Goal: Information Seeking & Learning: Learn about a topic

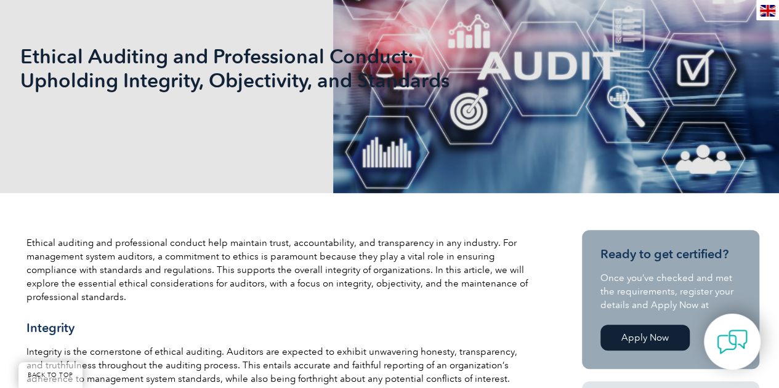
scroll to position [308, 0]
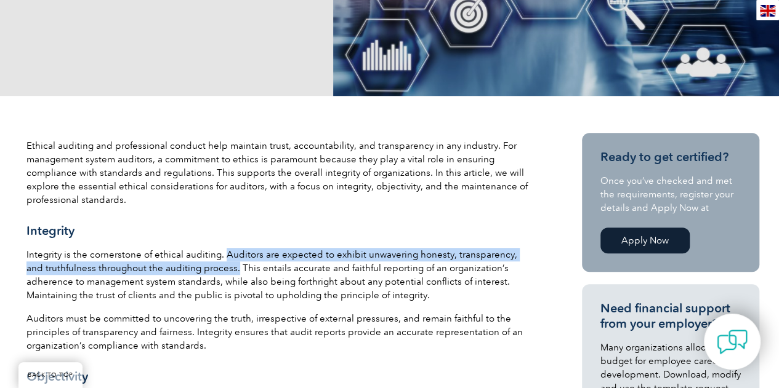
drag, startPoint x: 223, startPoint y: 254, endPoint x: 216, endPoint y: 263, distance: 11.4
click at [216, 263] on p "Integrity is the cornerstone of ethical auditing. Auditors are expected to exhi…" at bounding box center [278, 275] width 505 height 54
copy p "Auditors are expected to exhibit unwavering honesty, transparency, and truthful…"
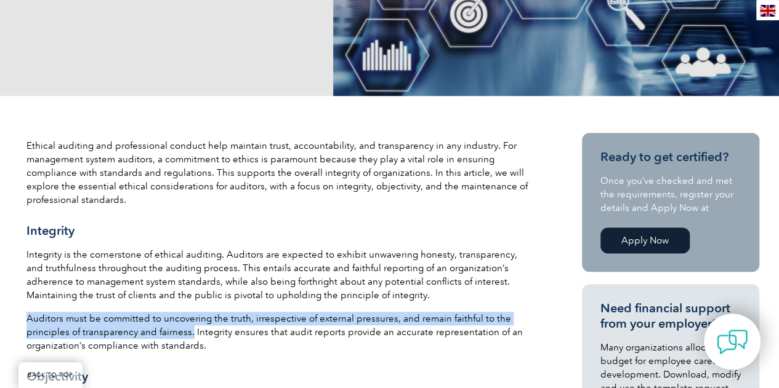
drag, startPoint x: 26, startPoint y: 320, endPoint x: 190, endPoint y: 334, distance: 163.7
click at [190, 334] on p "Auditors must be committed to uncovering the truth, irrespective of external pr…" at bounding box center [278, 332] width 505 height 41
copy p "Auditors must be committed to uncovering the truth, irrespective of external pr…"
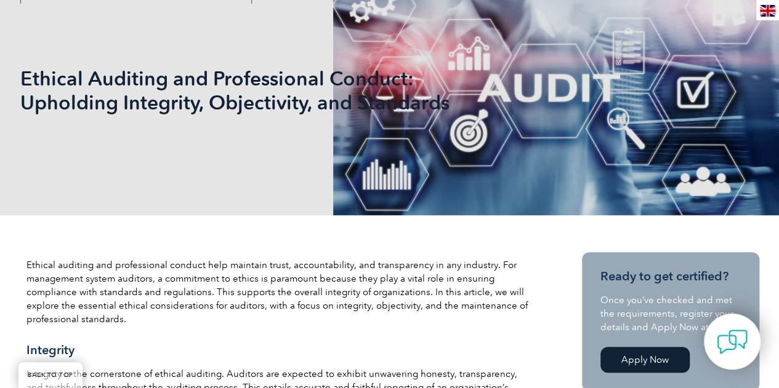
scroll to position [123, 0]
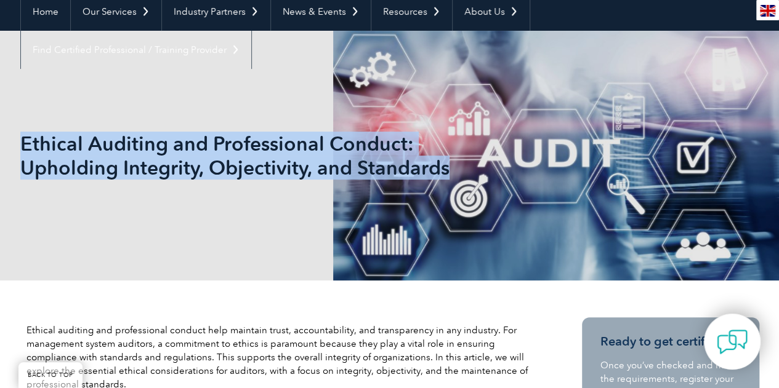
drag, startPoint x: 22, startPoint y: 138, endPoint x: 446, endPoint y: 168, distance: 424.4
click at [446, 168] on h1 "Ethical Auditing and Professional Conduct: Upholding Integrity, Objectivity, an…" at bounding box center [256, 156] width 473 height 48
copy h1 "Ethical Auditing and Professional Conduct: Upholding Integrity, Objectivity, an…"
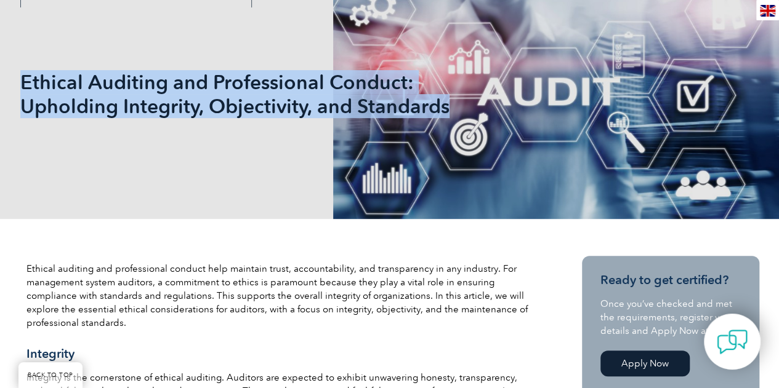
scroll to position [0, 0]
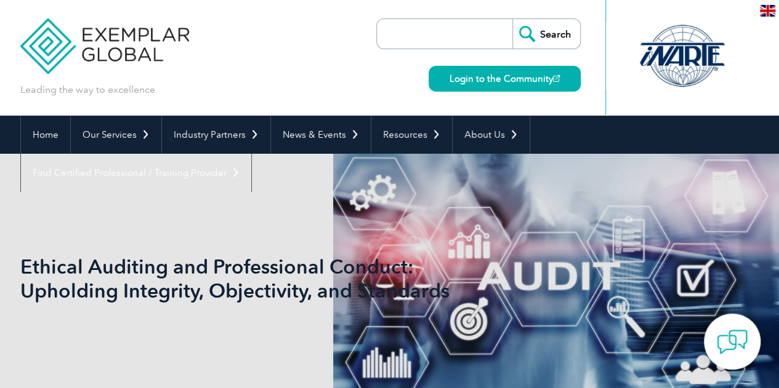
click at [305, 232] on div "Ethical Auditing and Professional Conduct: Upholding Integrity, Objectivity, an…" at bounding box center [389, 279] width 739 height 250
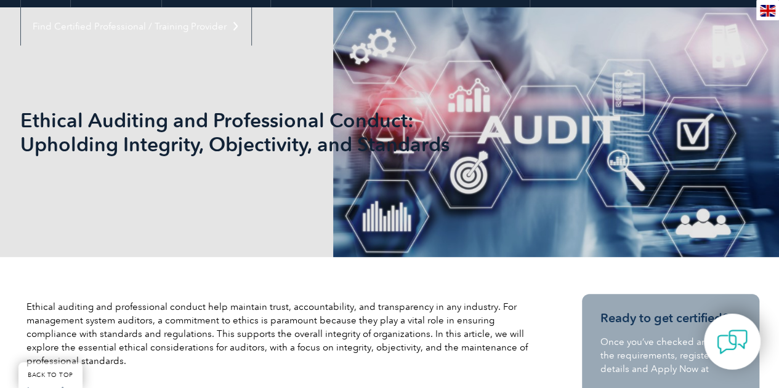
scroll to position [143, 0]
